Goal: Task Accomplishment & Management: Use online tool/utility

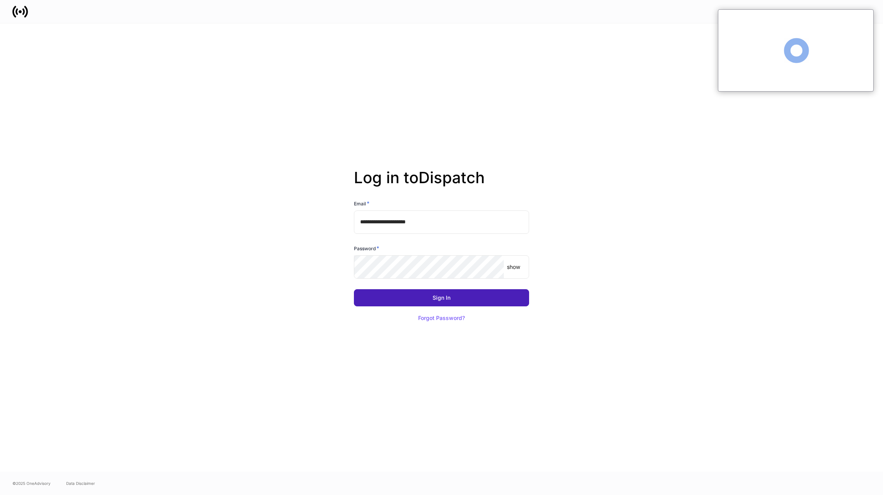
click at [441, 305] on button "Sign In" at bounding box center [441, 297] width 175 height 17
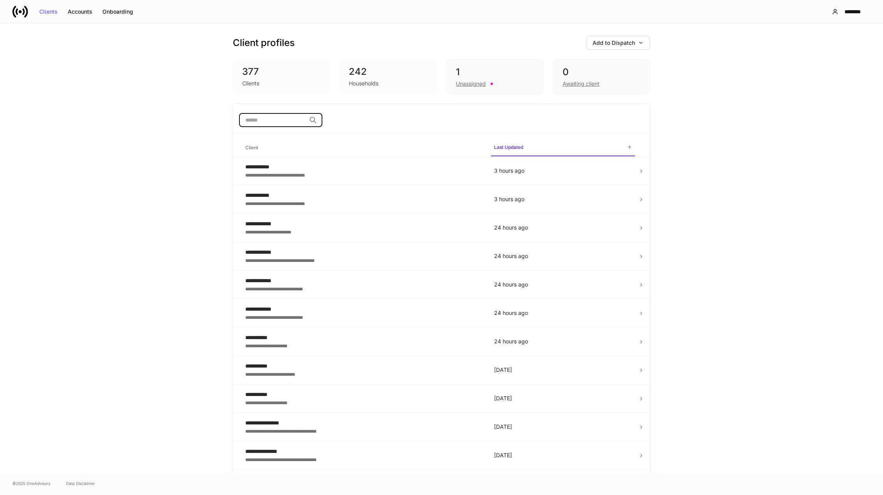
click at [266, 120] on input "search" at bounding box center [272, 120] width 67 height 14
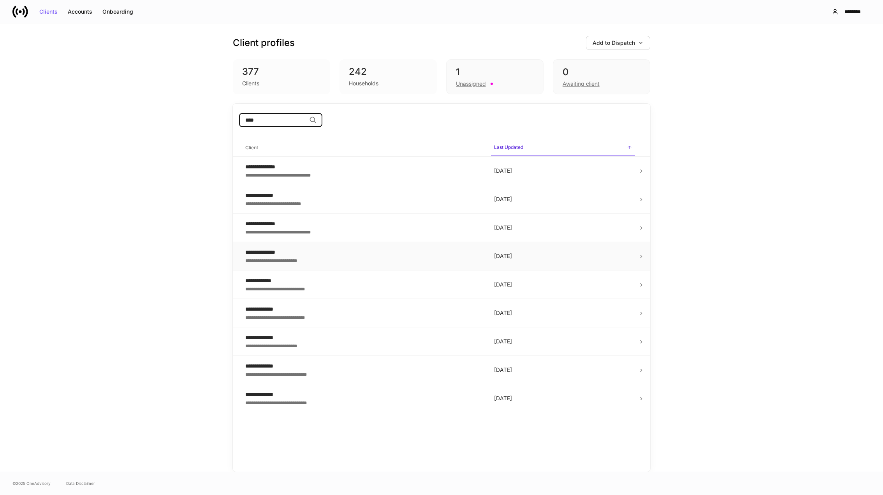
type input "****"
click at [267, 250] on div "**********" at bounding box center [363, 252] width 236 height 8
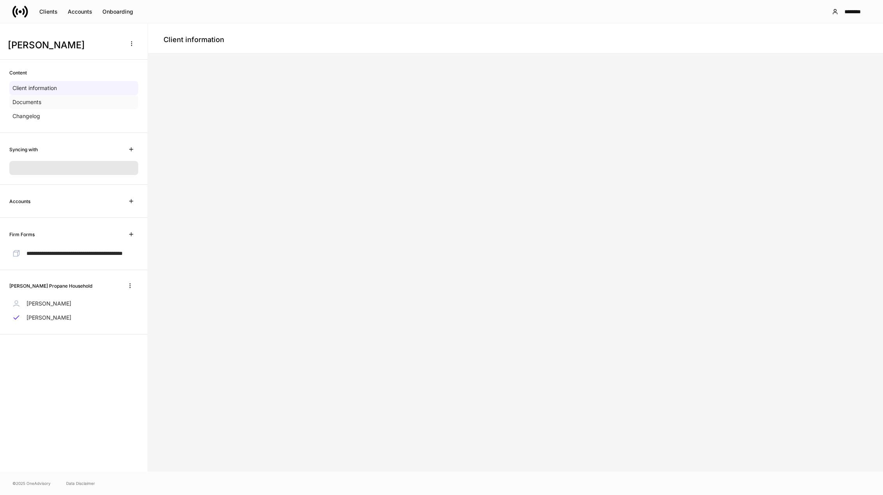
click at [28, 99] on p "Documents" at bounding box center [26, 102] width 29 height 8
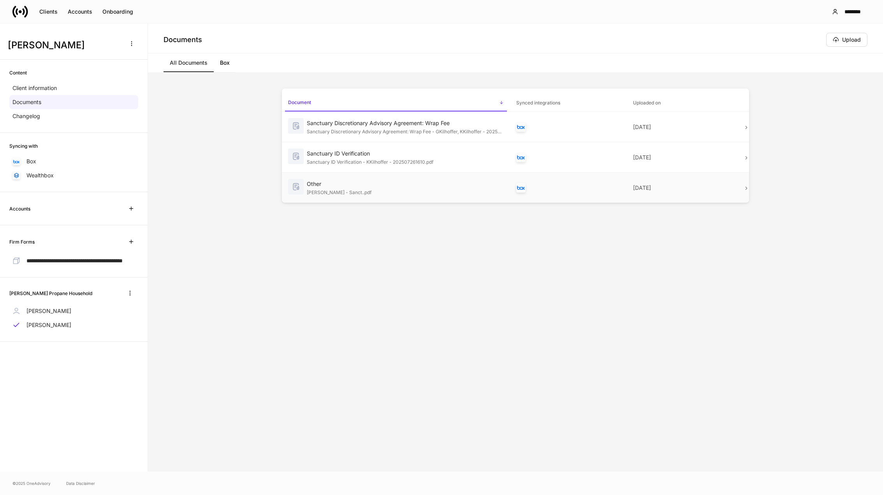
click at [302, 184] on img at bounding box center [296, 187] width 16 height 16
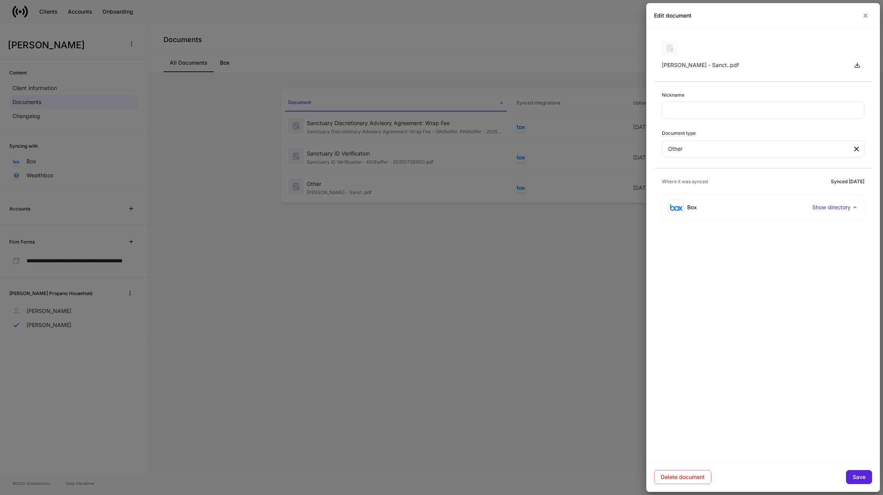
click at [570, 188] on div at bounding box center [441, 247] width 883 height 495
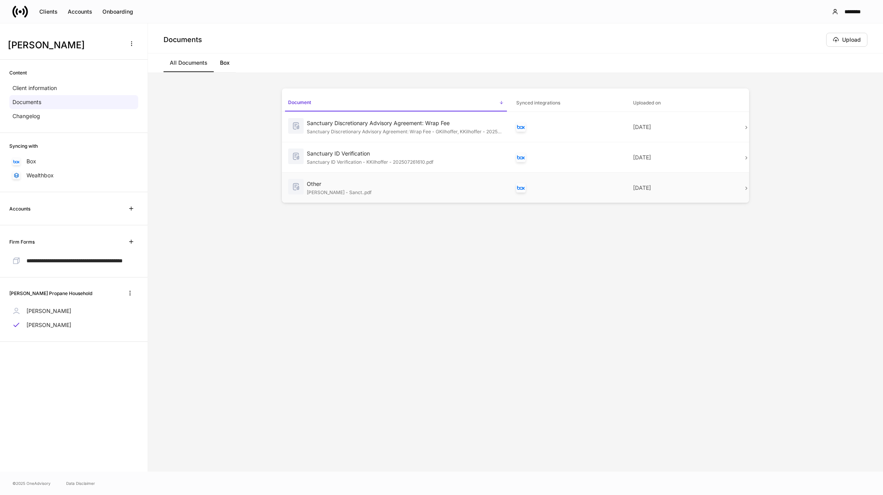
click at [519, 188] on img "Box" at bounding box center [521, 187] width 8 height 4
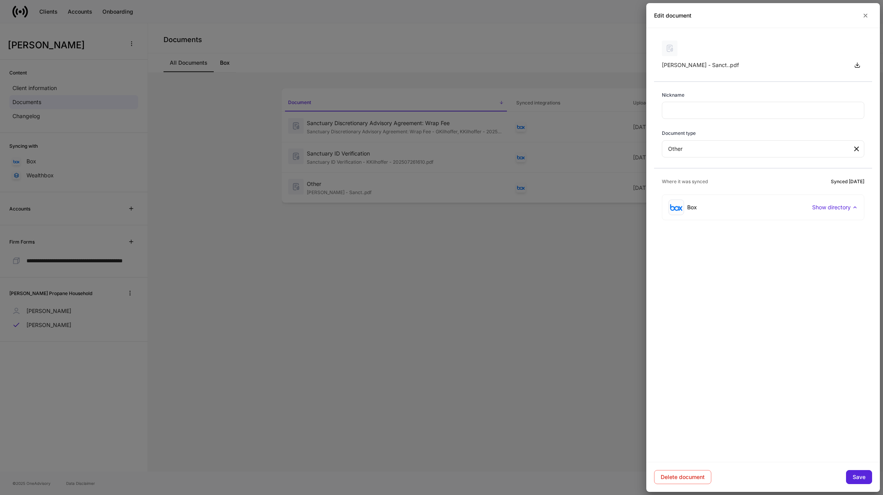
click at [681, 206] on img at bounding box center [676, 207] width 12 height 7
click at [571, 253] on div at bounding box center [441, 247] width 883 height 495
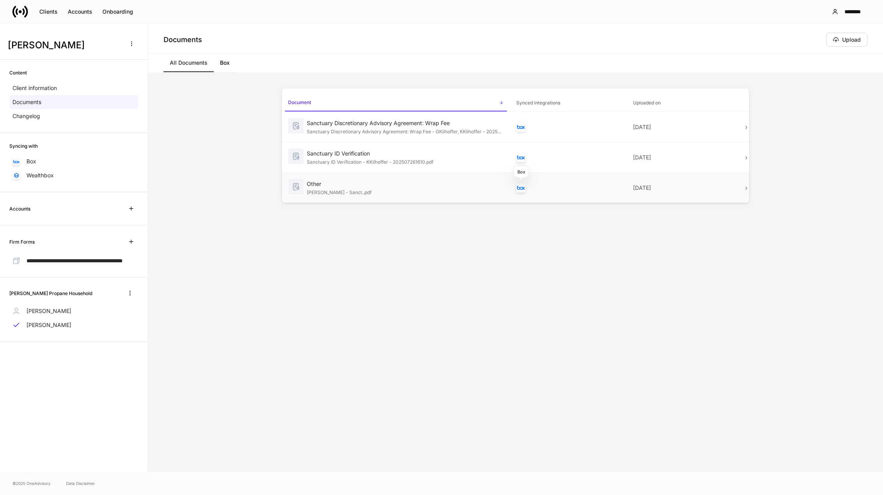
click at [519, 189] on img "Box" at bounding box center [521, 187] width 8 height 4
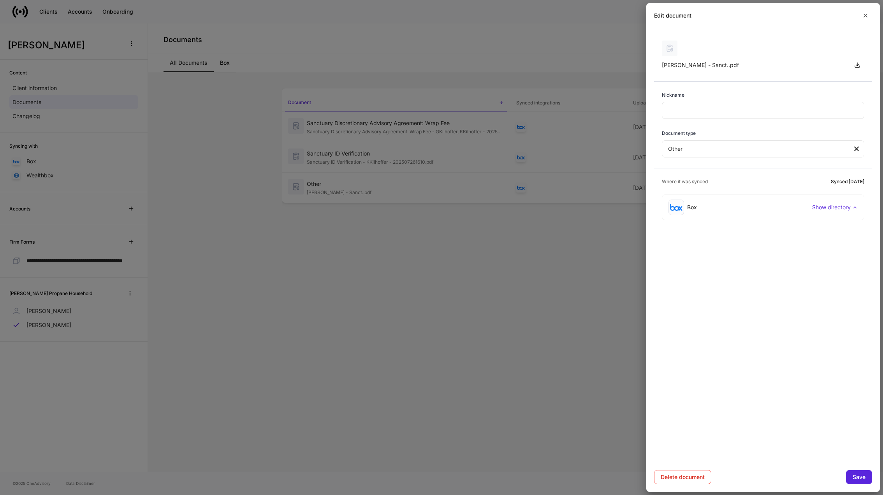
click at [680, 208] on img at bounding box center [676, 207] width 12 height 7
click at [681, 67] on div "Kelly Kilhoffer - Sanct..pdf" at bounding box center [753, 65] width 182 height 8
drag, startPoint x: 868, startPoint y: 15, endPoint x: 827, endPoint y: 35, distance: 45.1
click at [868, 15] on icon "button" at bounding box center [866, 15] width 6 height 6
